Goal: Navigation & Orientation: Find specific page/section

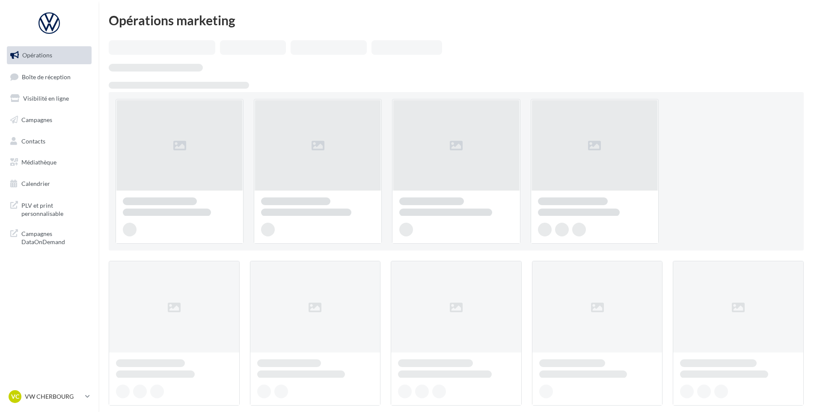
click at [42, 77] on span "Boîte de réception" at bounding box center [46, 76] width 49 height 7
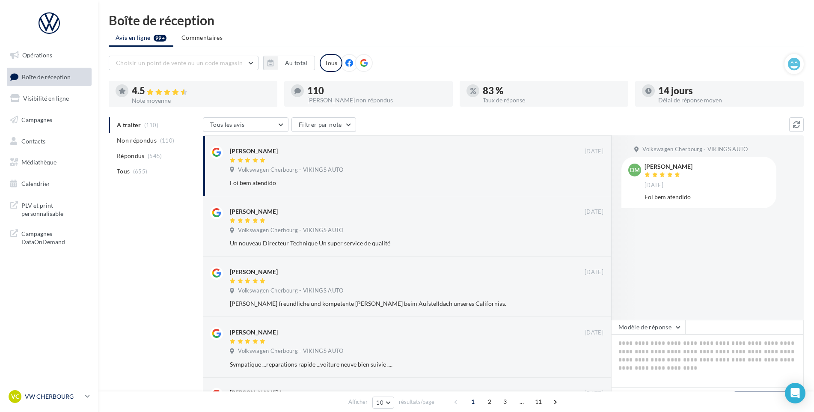
click at [49, 394] on p "VW CHERBOURG" at bounding box center [53, 396] width 57 height 9
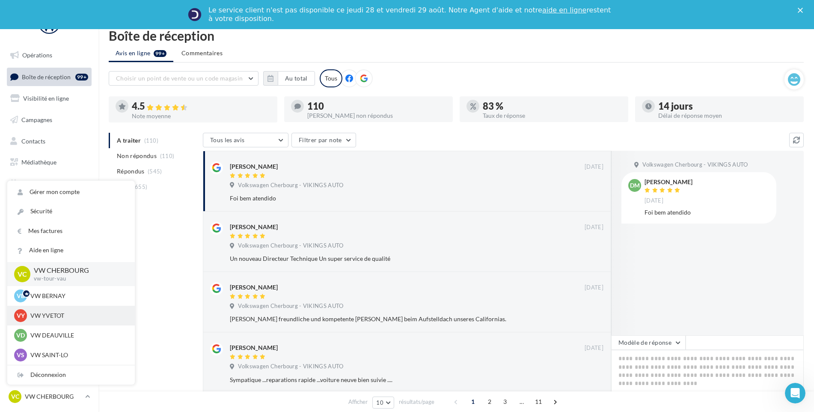
click at [51, 311] on div "VY VW YVETOT vw-yve-vau" at bounding box center [71, 315] width 114 height 13
